Goal: Task Accomplishment & Management: Manage account settings

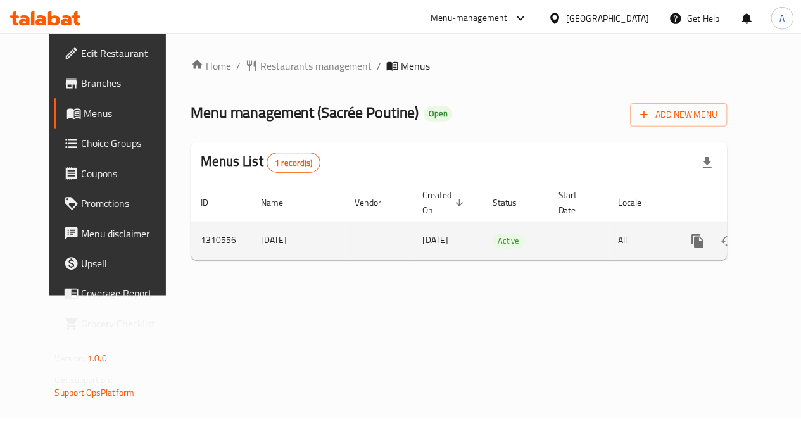
scroll to position [0, 4]
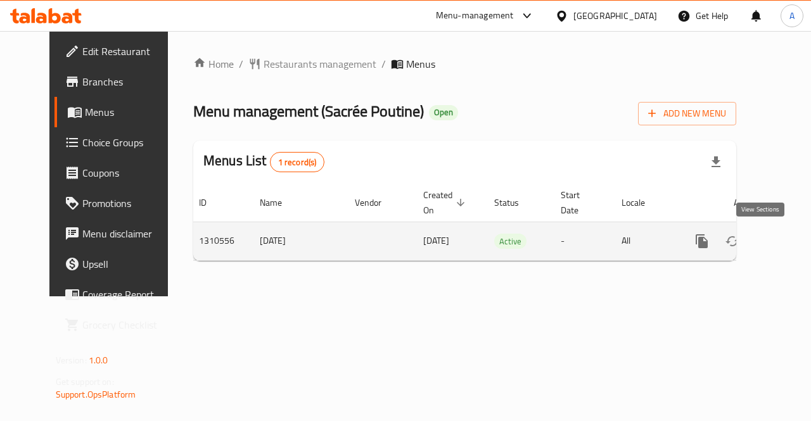
click at [778, 241] on link "enhanced table" at bounding box center [793, 241] width 30 height 30
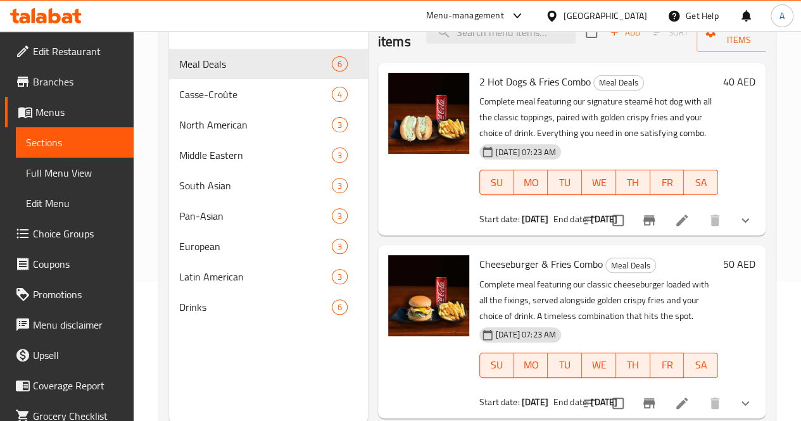
scroll to position [143, 0]
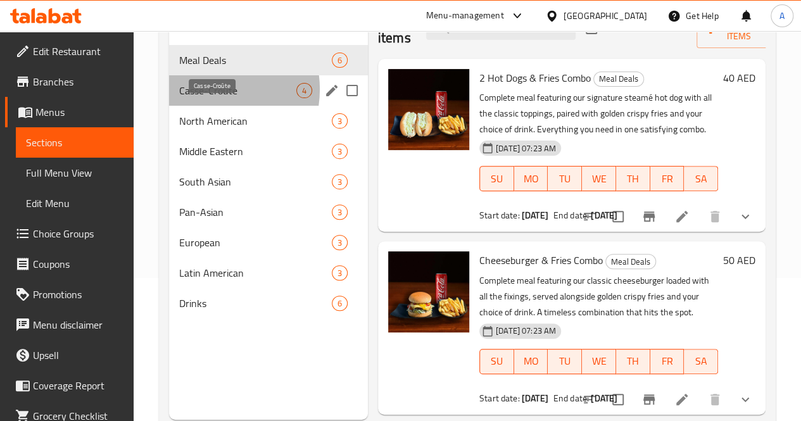
click at [207, 98] on span "Casse-Croûte" at bounding box center [237, 90] width 117 height 15
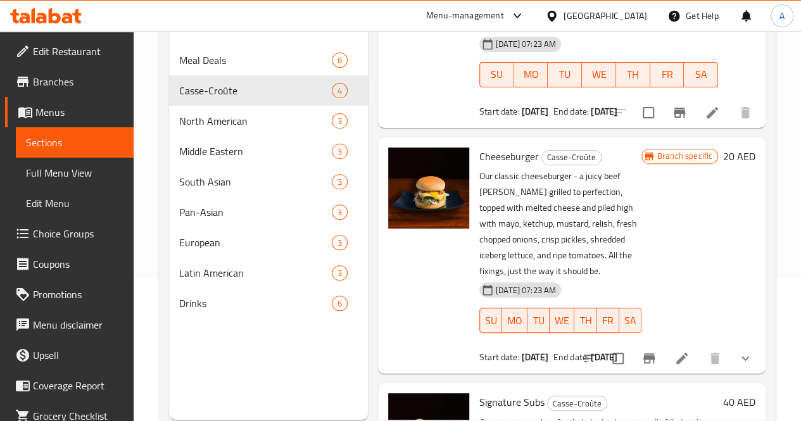
scroll to position [439, 0]
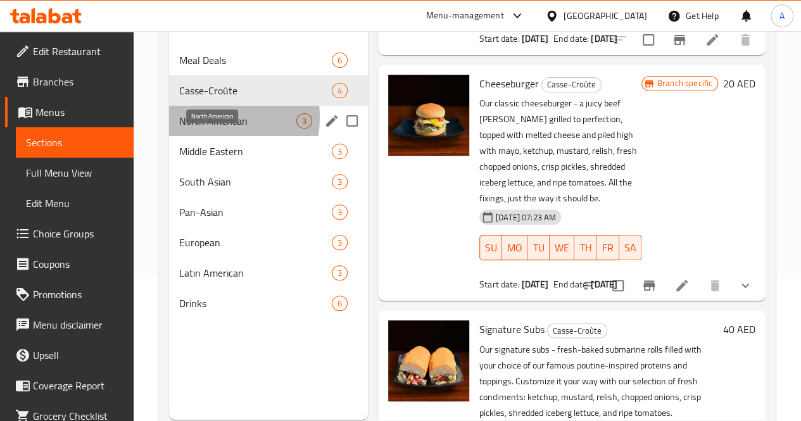
click at [206, 129] on span "North American" at bounding box center [237, 120] width 117 height 15
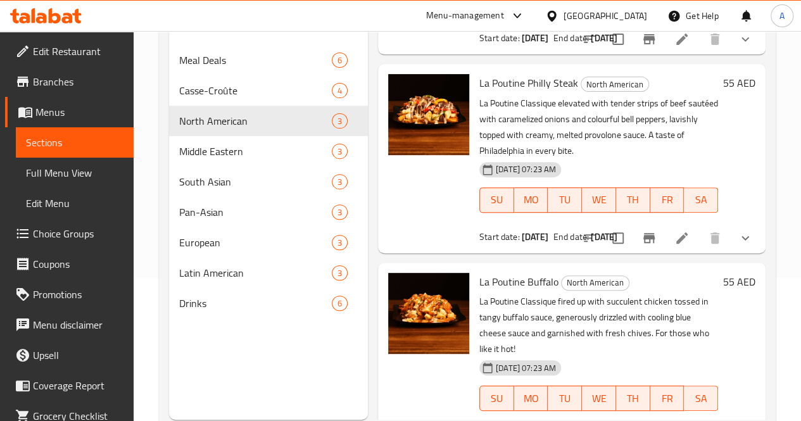
scroll to position [177, 0]
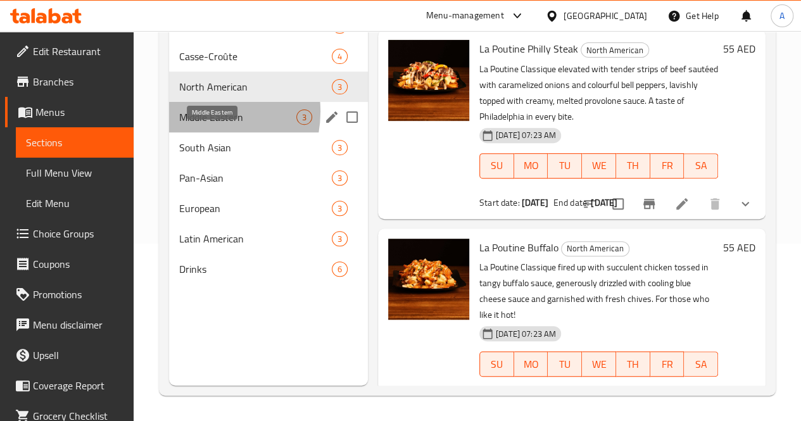
click at [194, 125] on span "Middle Eastern" at bounding box center [237, 117] width 117 height 15
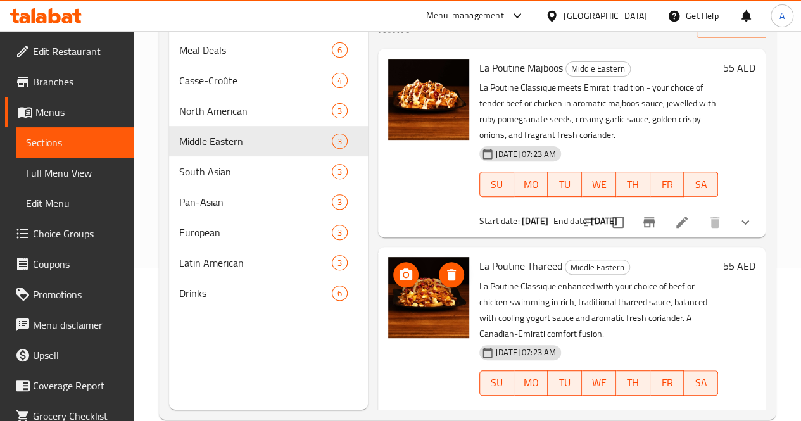
scroll to position [152, 0]
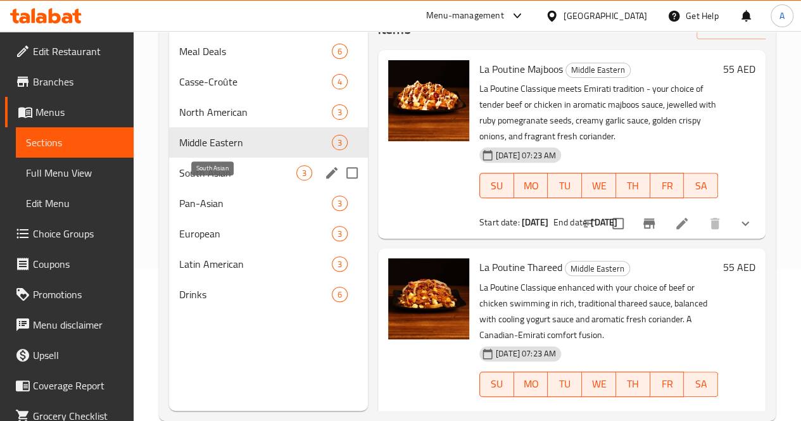
click at [224, 180] on span "South Asian" at bounding box center [237, 172] width 117 height 15
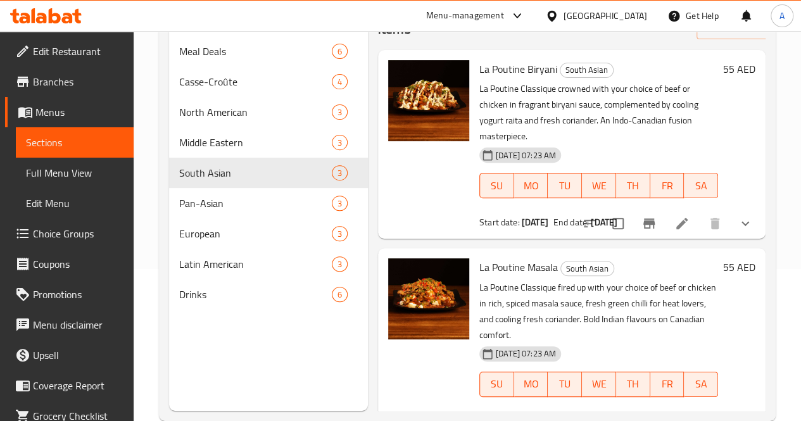
scroll to position [177, 0]
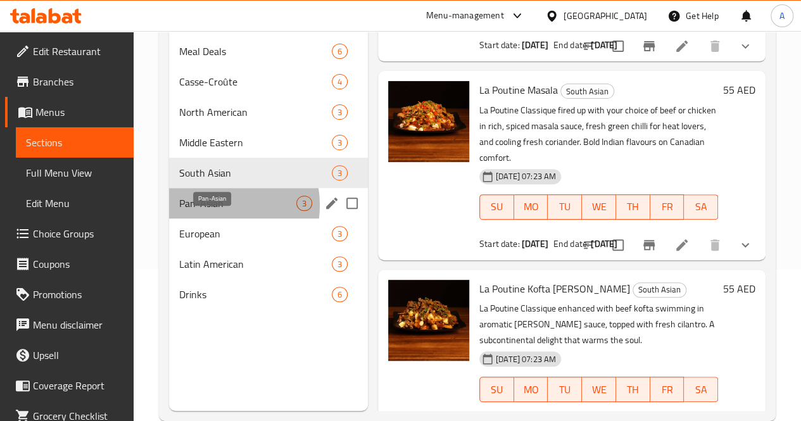
click at [210, 211] on span "Pan-Asian" at bounding box center [237, 203] width 117 height 15
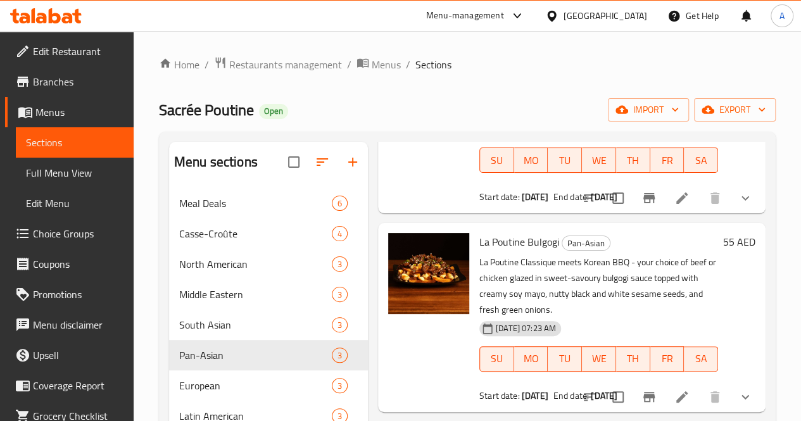
scroll to position [177, 0]
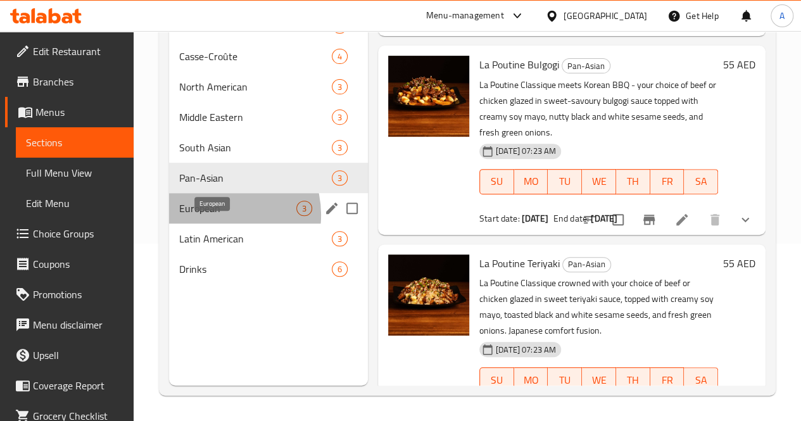
click at [218, 216] on span "European" at bounding box center [237, 208] width 117 height 15
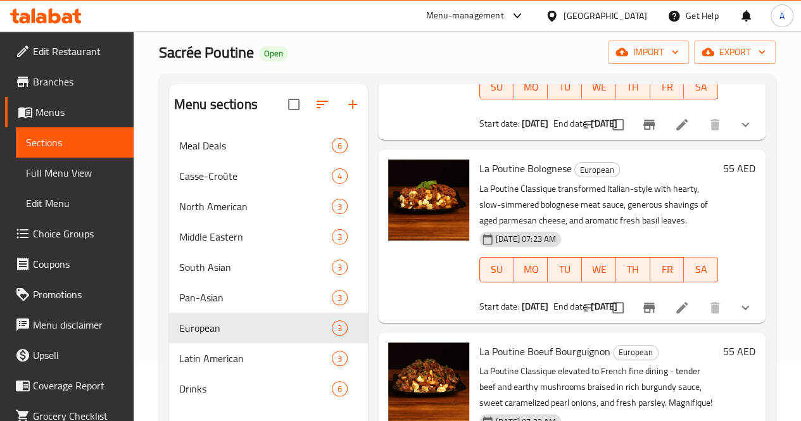
scroll to position [177, 0]
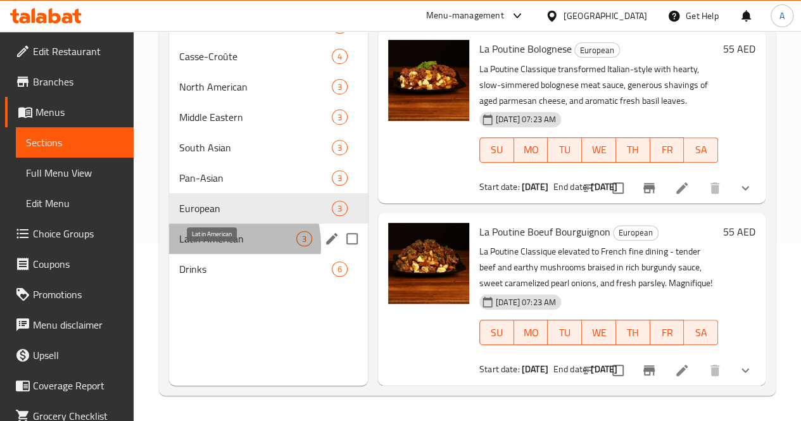
click at [219, 246] on span "Latin American" at bounding box center [237, 238] width 117 height 15
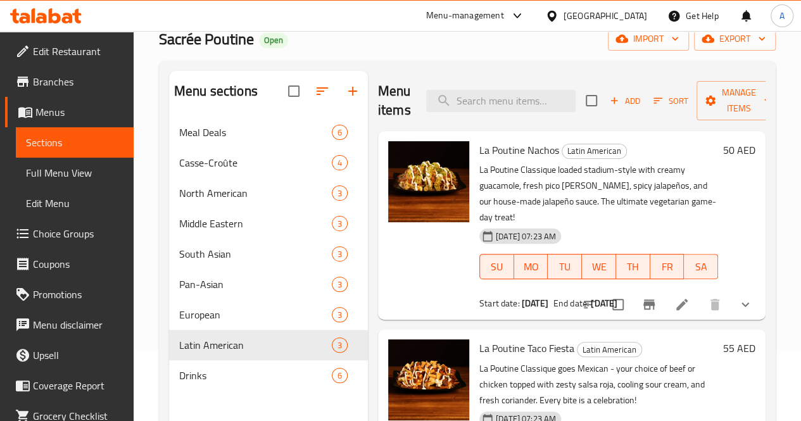
scroll to position [177, 0]
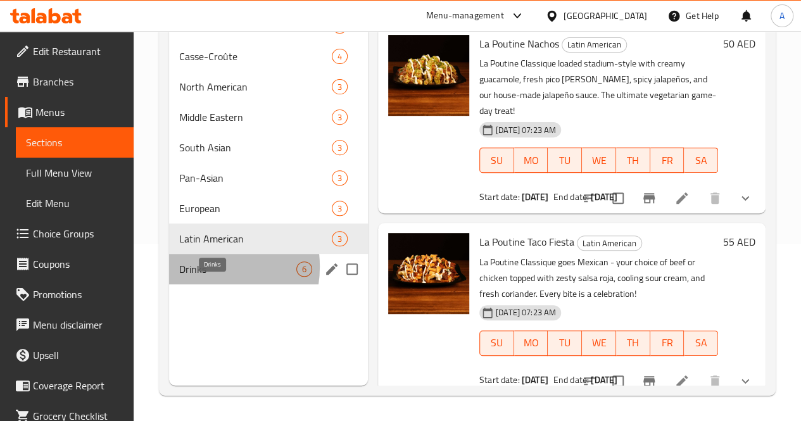
click at [198, 277] on span "Drinks" at bounding box center [237, 269] width 117 height 15
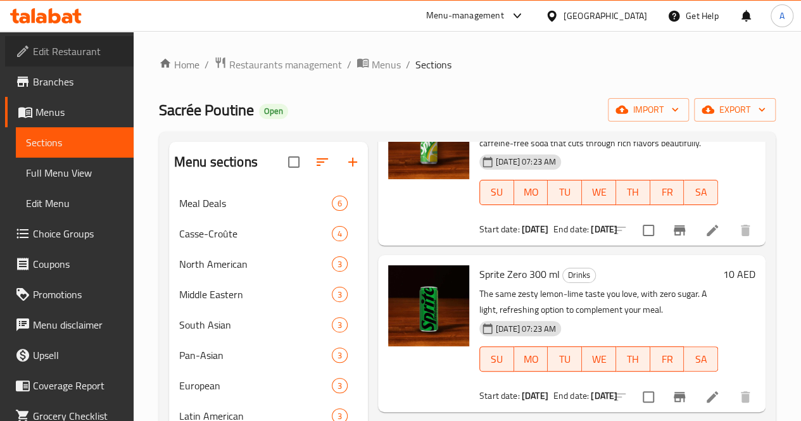
click at [86, 54] on span "Edit Restaurant" at bounding box center [78, 51] width 91 height 15
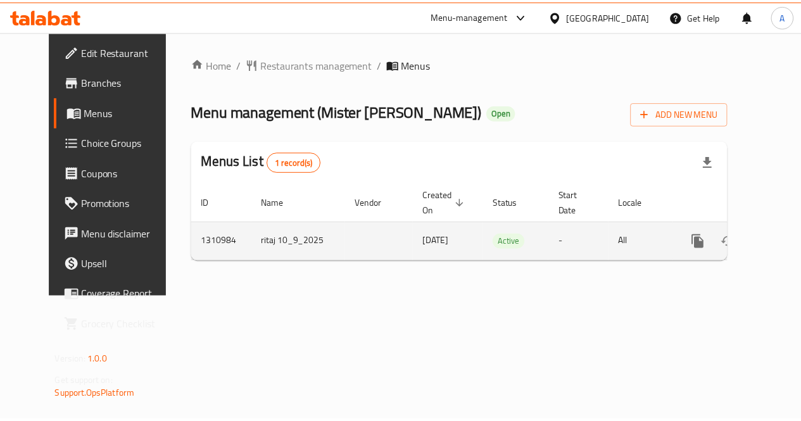
scroll to position [0, 4]
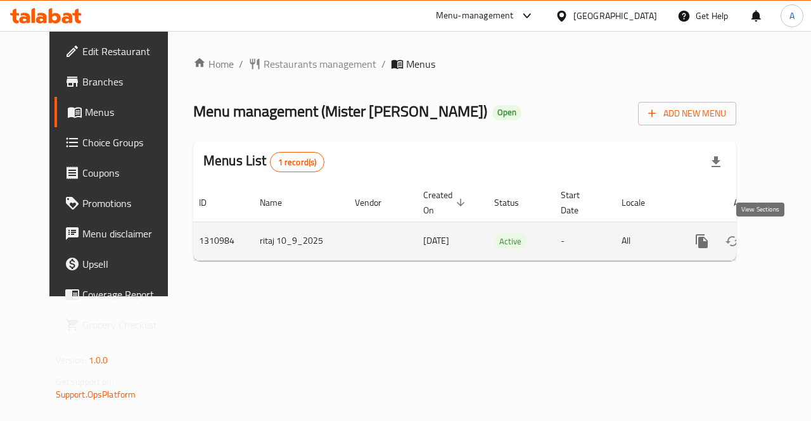
click at [787, 240] on icon "enhanced table" at bounding box center [792, 241] width 11 height 11
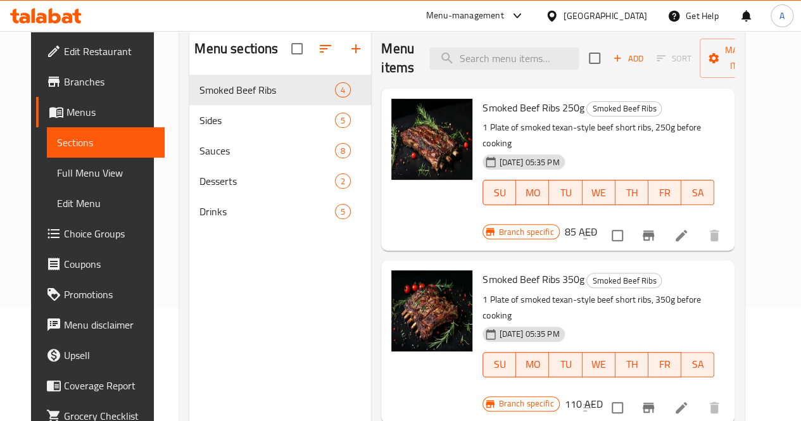
scroll to position [102, 0]
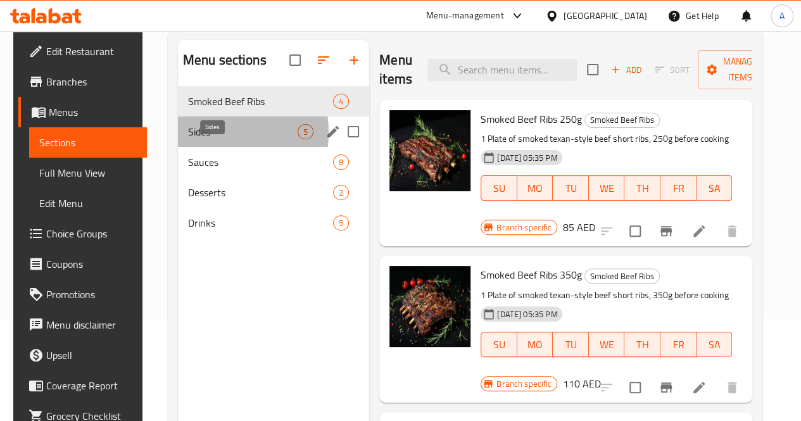
click at [203, 139] on span "Sides" at bounding box center [243, 131] width 110 height 15
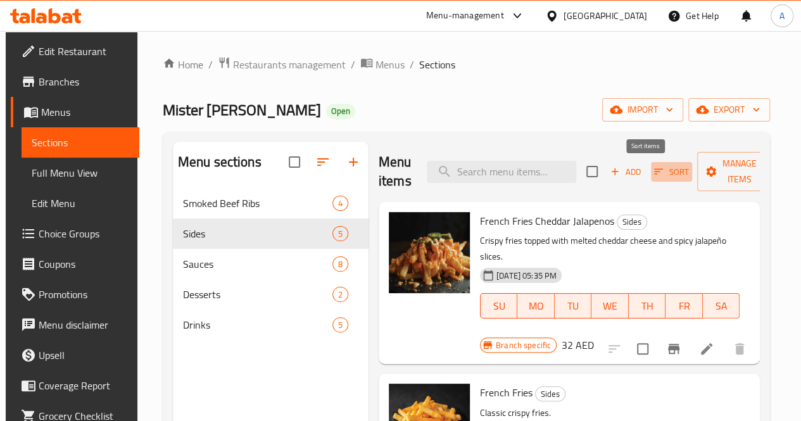
click at [654, 169] on icon "button" at bounding box center [658, 172] width 9 height 6
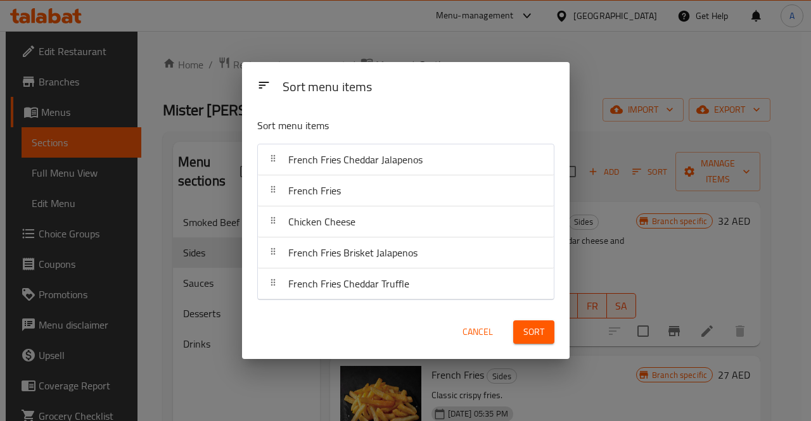
drag, startPoint x: 334, startPoint y: 191, endPoint x: 338, endPoint y: 152, distance: 38.8
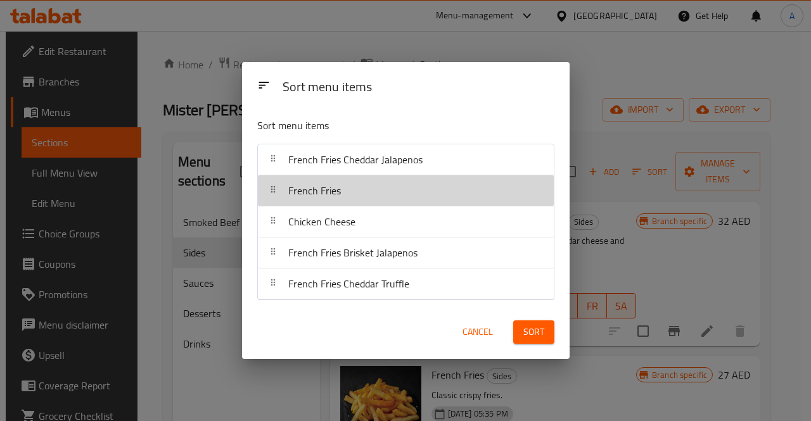
drag, startPoint x: 338, startPoint y: 152, endPoint x: 318, endPoint y: 187, distance: 40.8
click at [318, 187] on span "French Fries" at bounding box center [314, 190] width 53 height 19
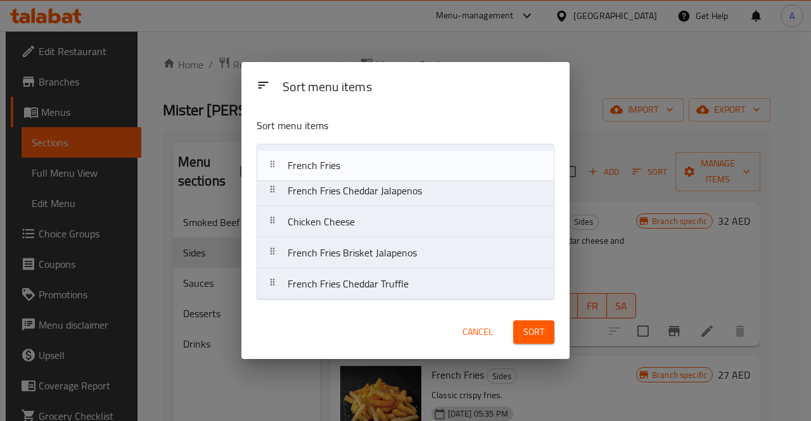
drag, startPoint x: 310, startPoint y: 192, endPoint x: 310, endPoint y: 161, distance: 30.4
click at [310, 161] on nav "French Fries Cheddar Jalapenos French Fries Chicken Cheese French Fries Brisket…" at bounding box center [405, 222] width 298 height 156
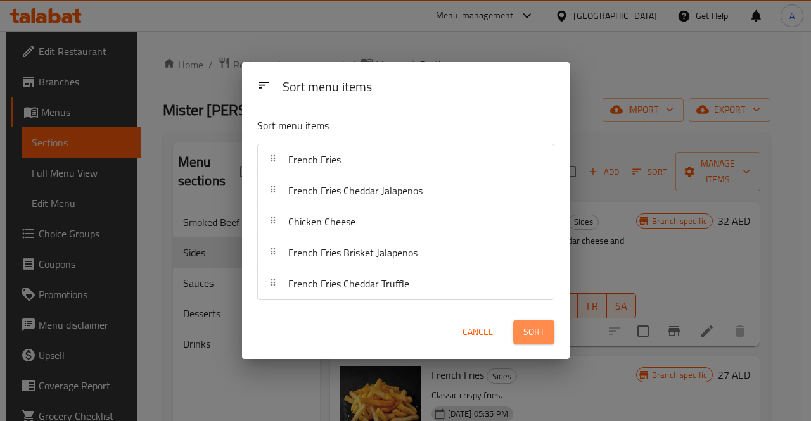
click at [538, 327] on span "Sort" at bounding box center [533, 332] width 21 height 16
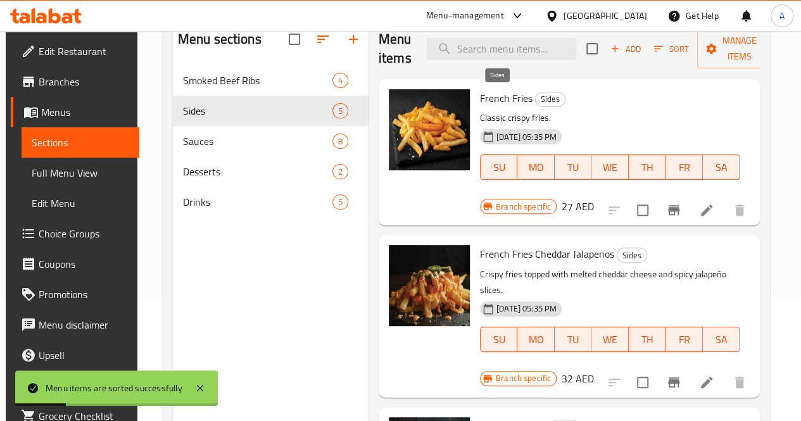
scroll to position [124, 0]
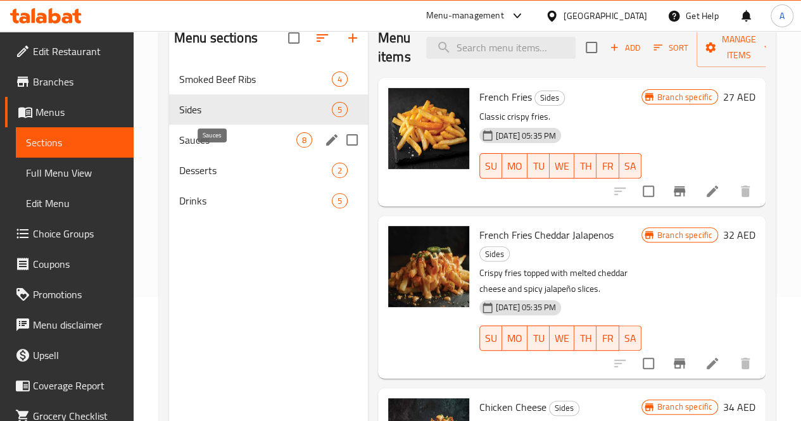
click at [220, 148] on span "Sauces" at bounding box center [237, 139] width 117 height 15
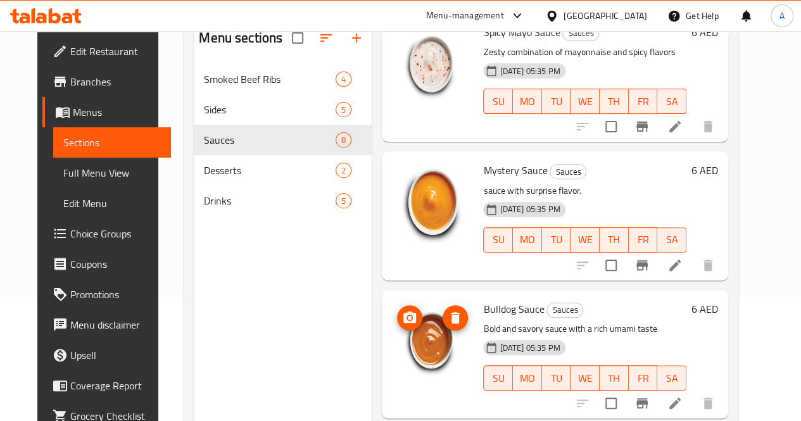
scroll to position [752, 0]
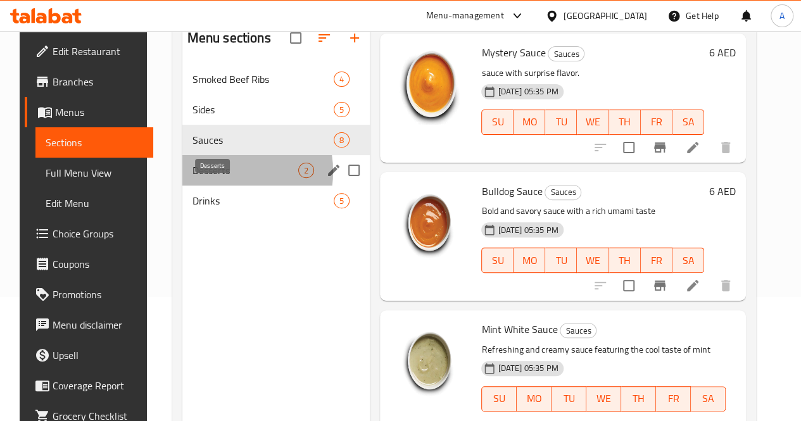
click at [206, 178] on span "Desserts" at bounding box center [245, 170] width 106 height 15
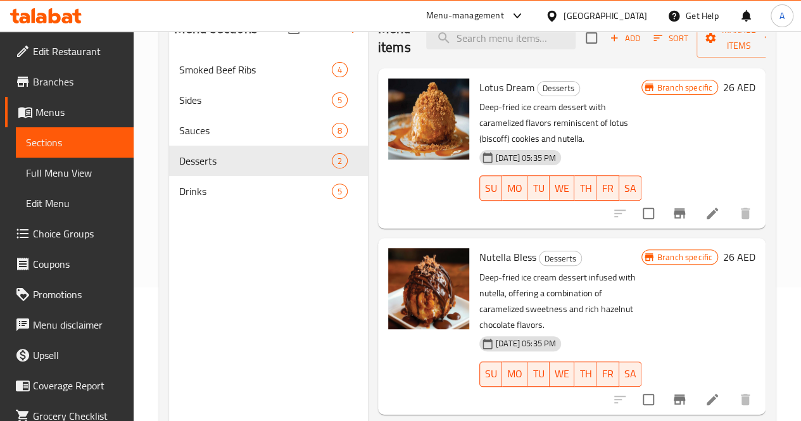
scroll to position [134, 0]
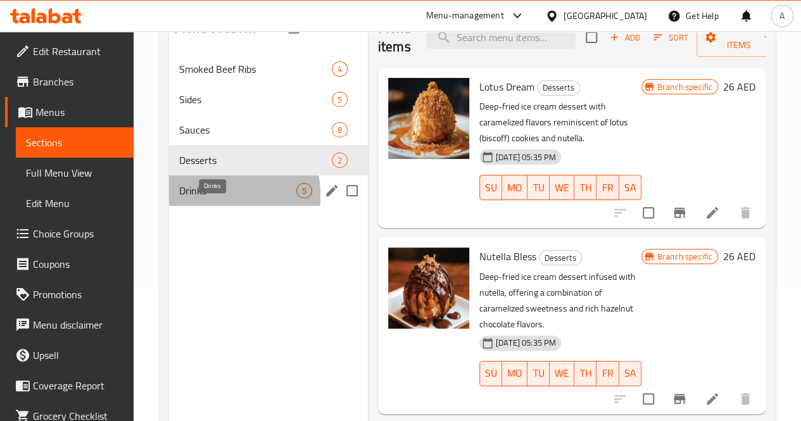
click at [201, 198] on span "Drinks" at bounding box center [237, 190] width 117 height 15
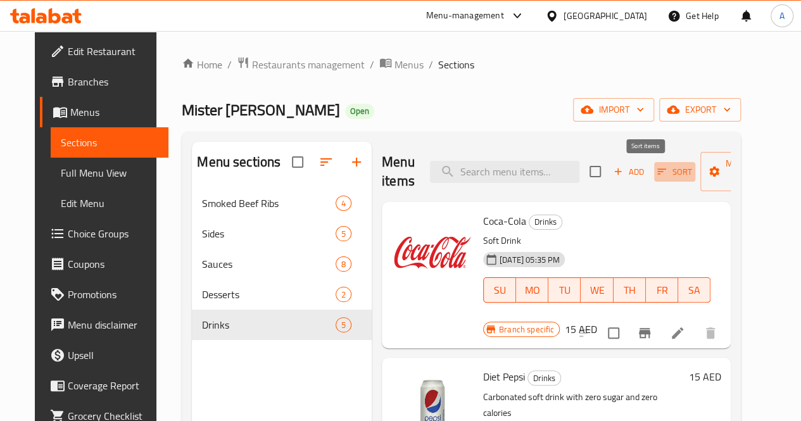
click at [657, 169] on span "Sort" at bounding box center [674, 172] width 35 height 15
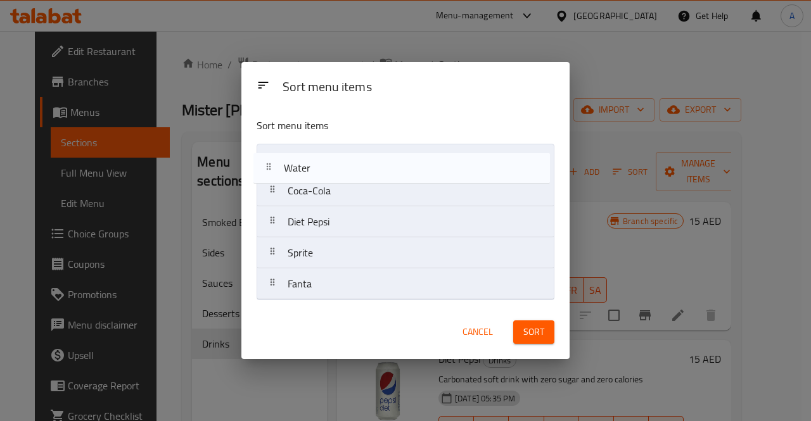
drag, startPoint x: 408, startPoint y: 287, endPoint x: 405, endPoint y: 166, distance: 121.0
click at [405, 166] on nav "Coca-Cola Diet Pepsi Sprite Fanta Water" at bounding box center [405, 222] width 298 height 156
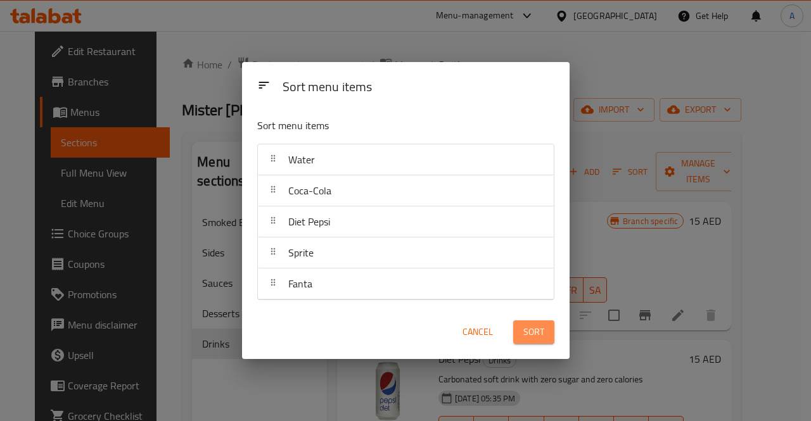
click at [539, 332] on span "Sort" at bounding box center [533, 332] width 21 height 16
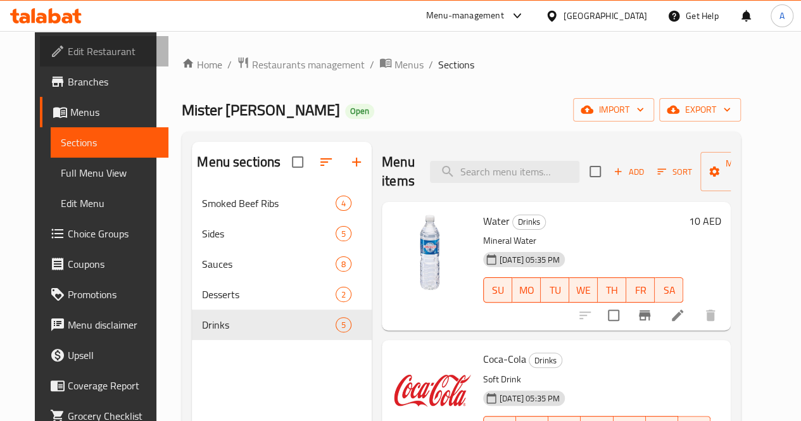
click at [76, 46] on span "Edit Restaurant" at bounding box center [113, 51] width 91 height 15
